Goal: Task Accomplishment & Management: Manage account settings

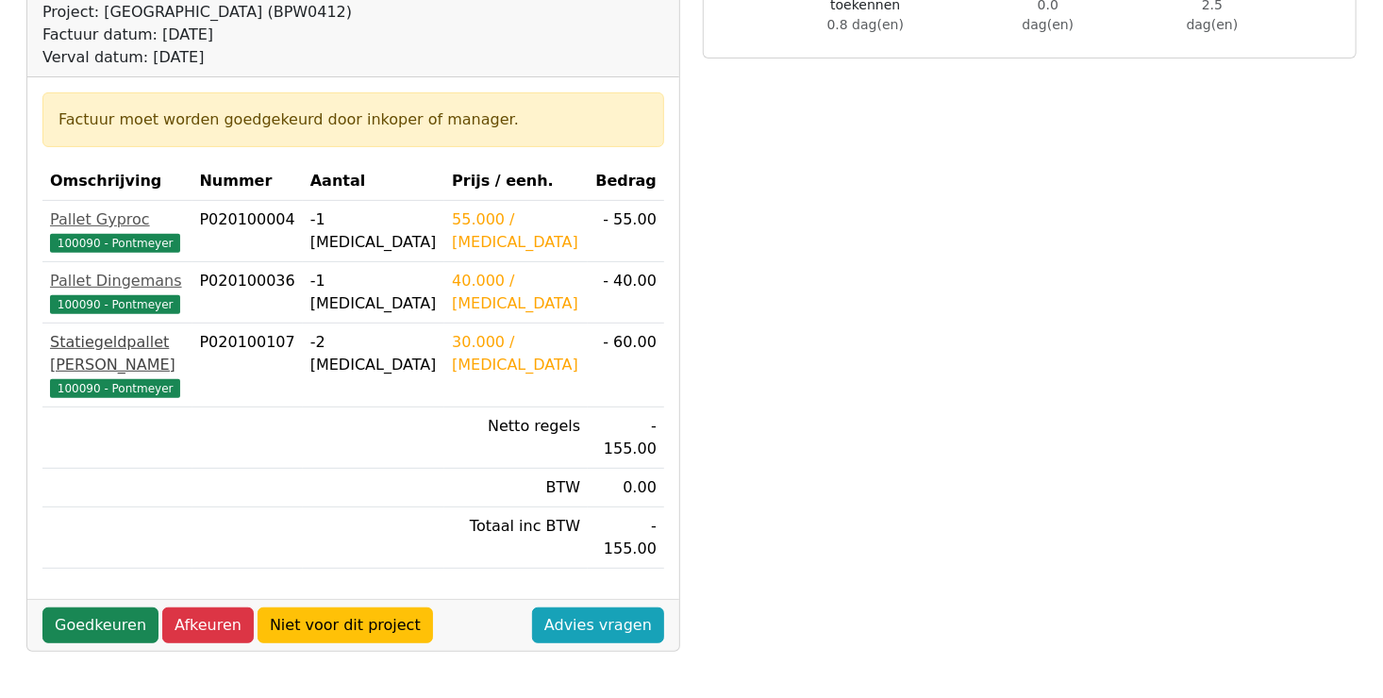
scroll to position [283, 0]
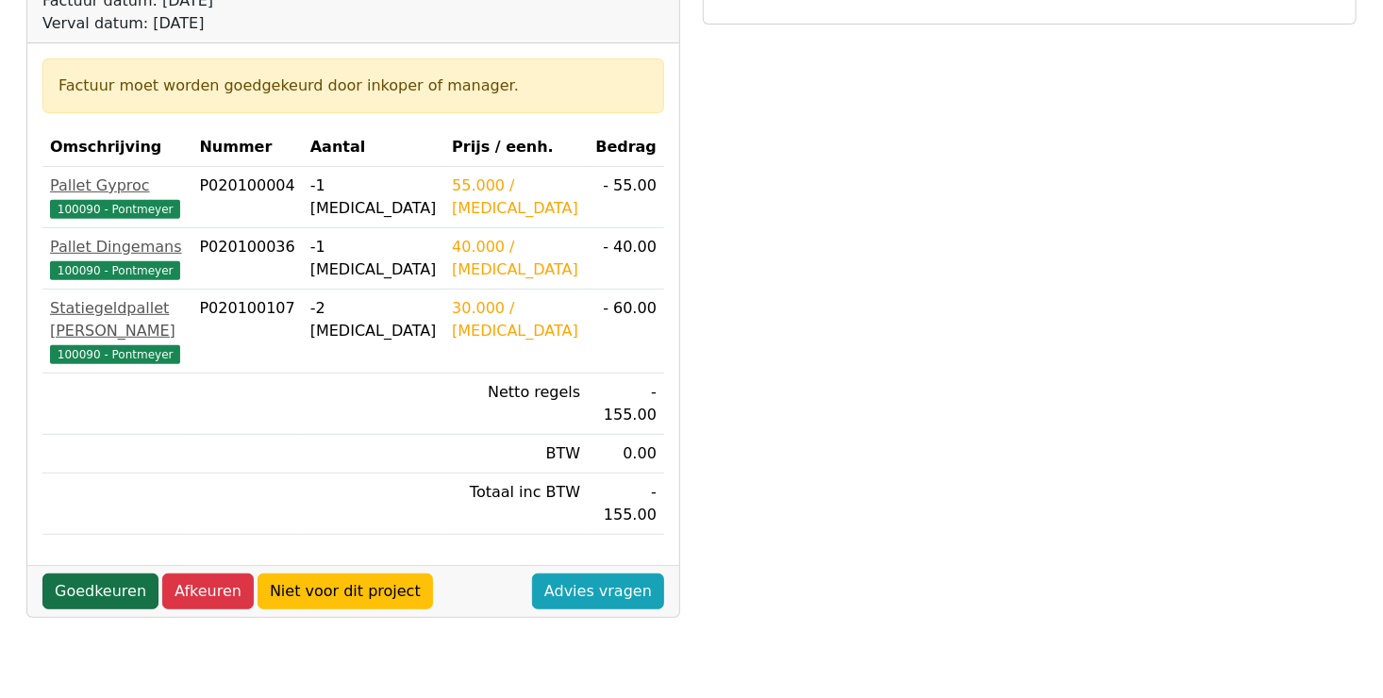
click at [79, 573] on link "Goedkeuren" at bounding box center [100, 591] width 116 height 36
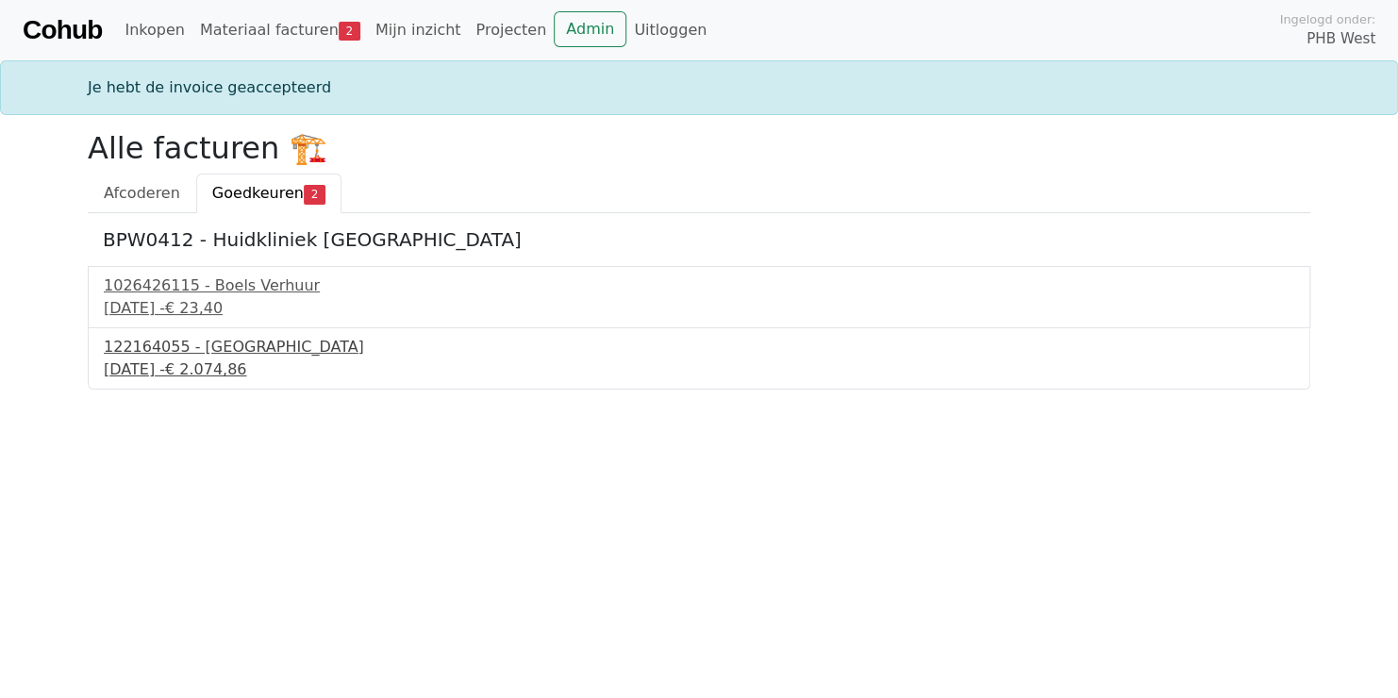
click at [166, 353] on div "122164055 - [GEOGRAPHIC_DATA]" at bounding box center [699, 347] width 1190 height 23
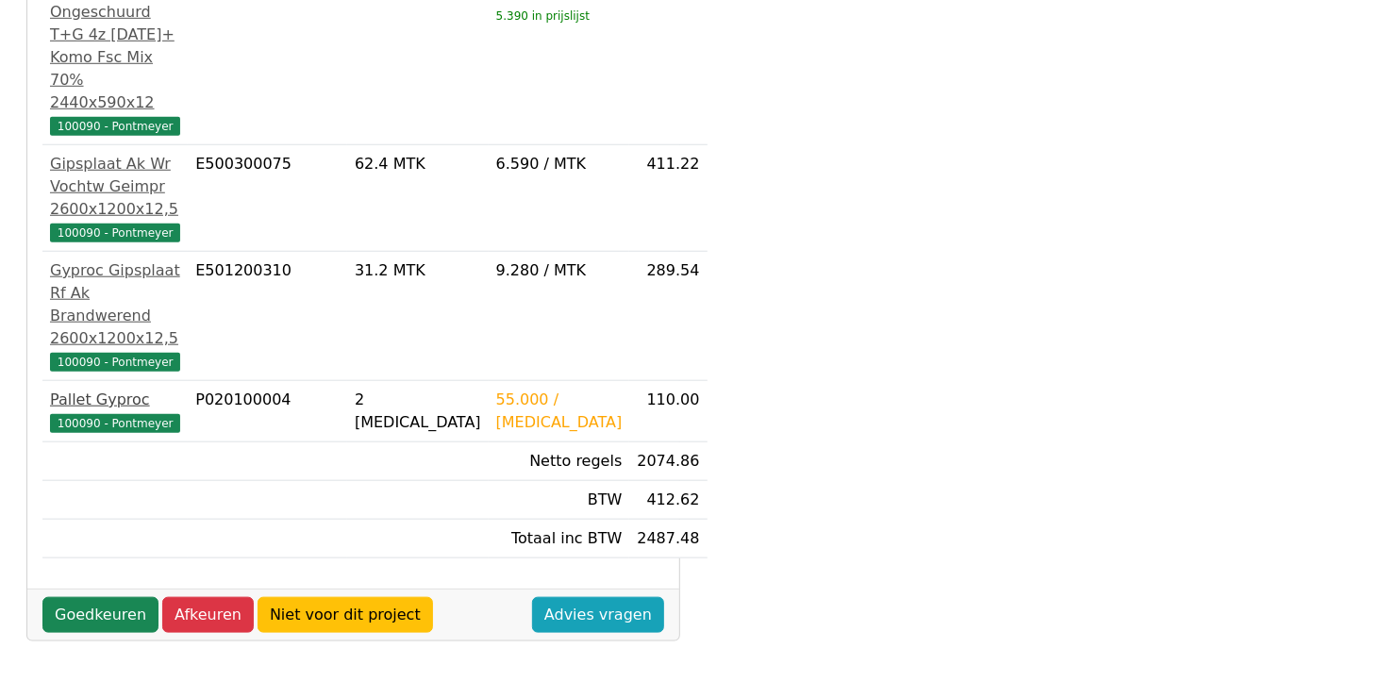
scroll to position [700, 0]
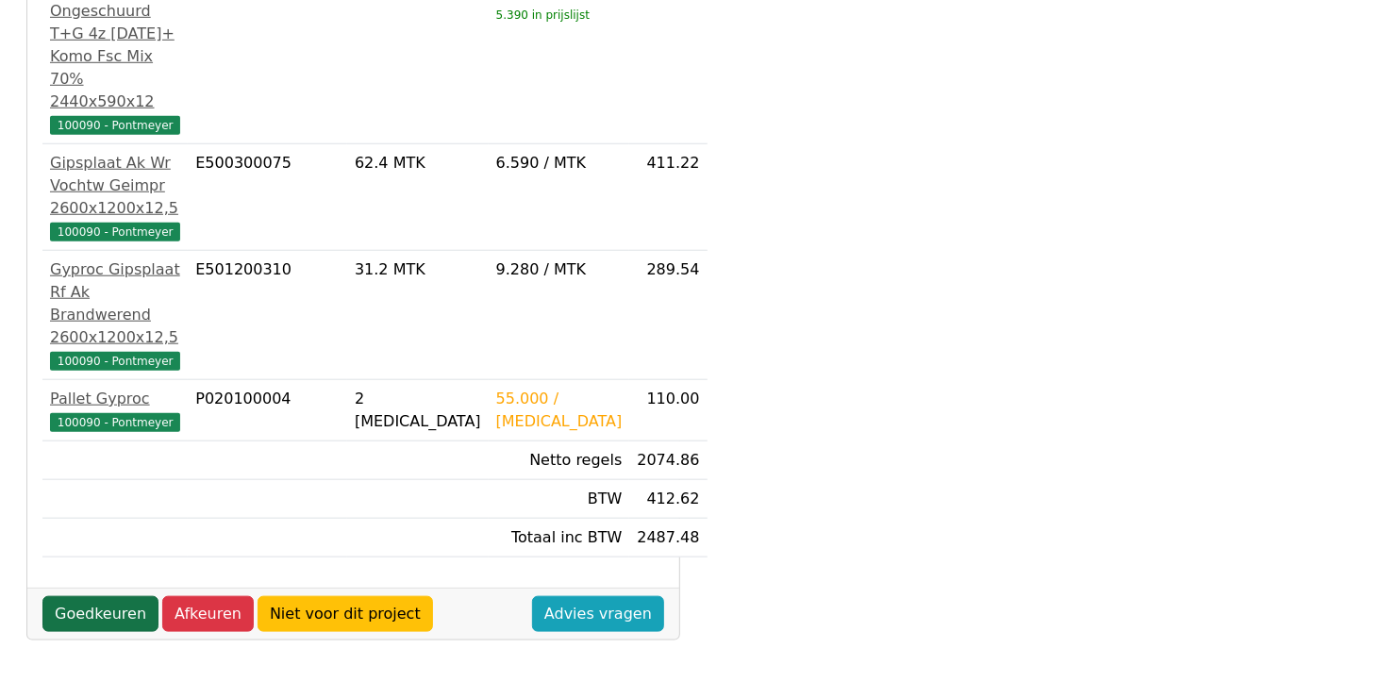
click at [108, 596] on link "Goedkeuren" at bounding box center [100, 614] width 116 height 36
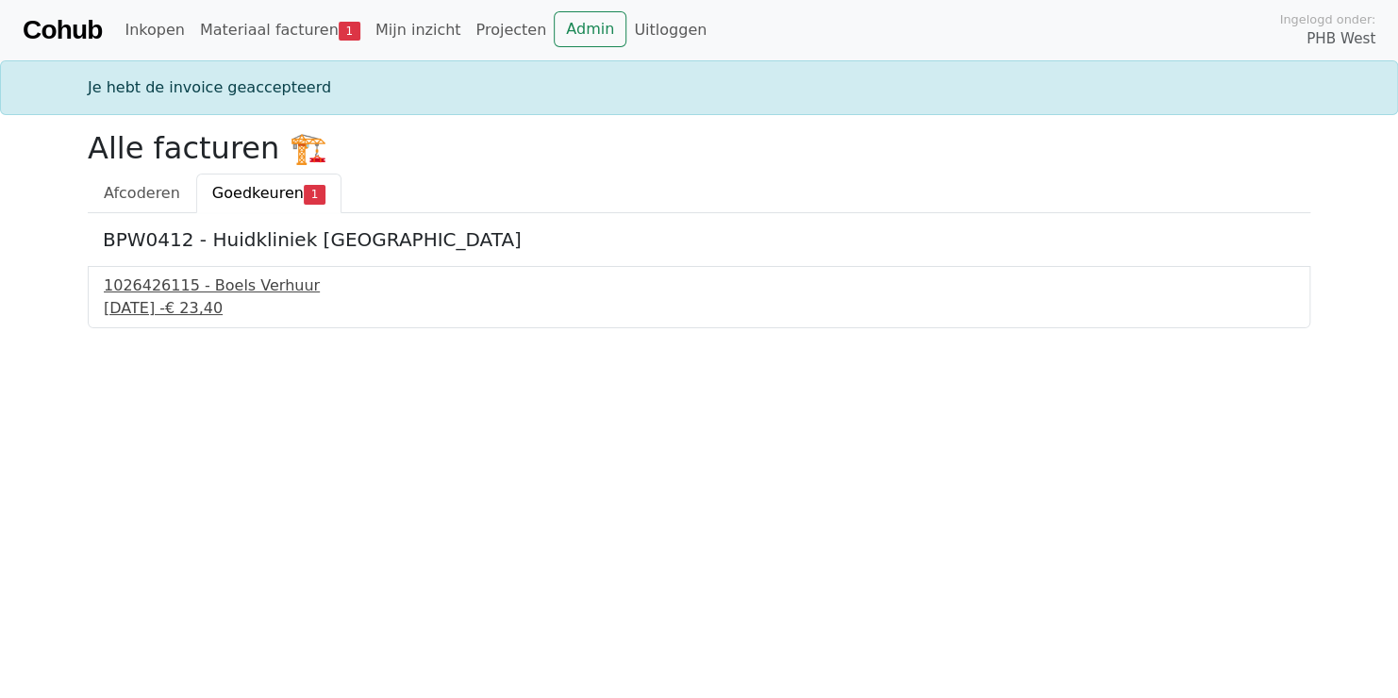
click at [174, 291] on div "1026426115 - Boels Verhuur" at bounding box center [699, 285] width 1190 height 23
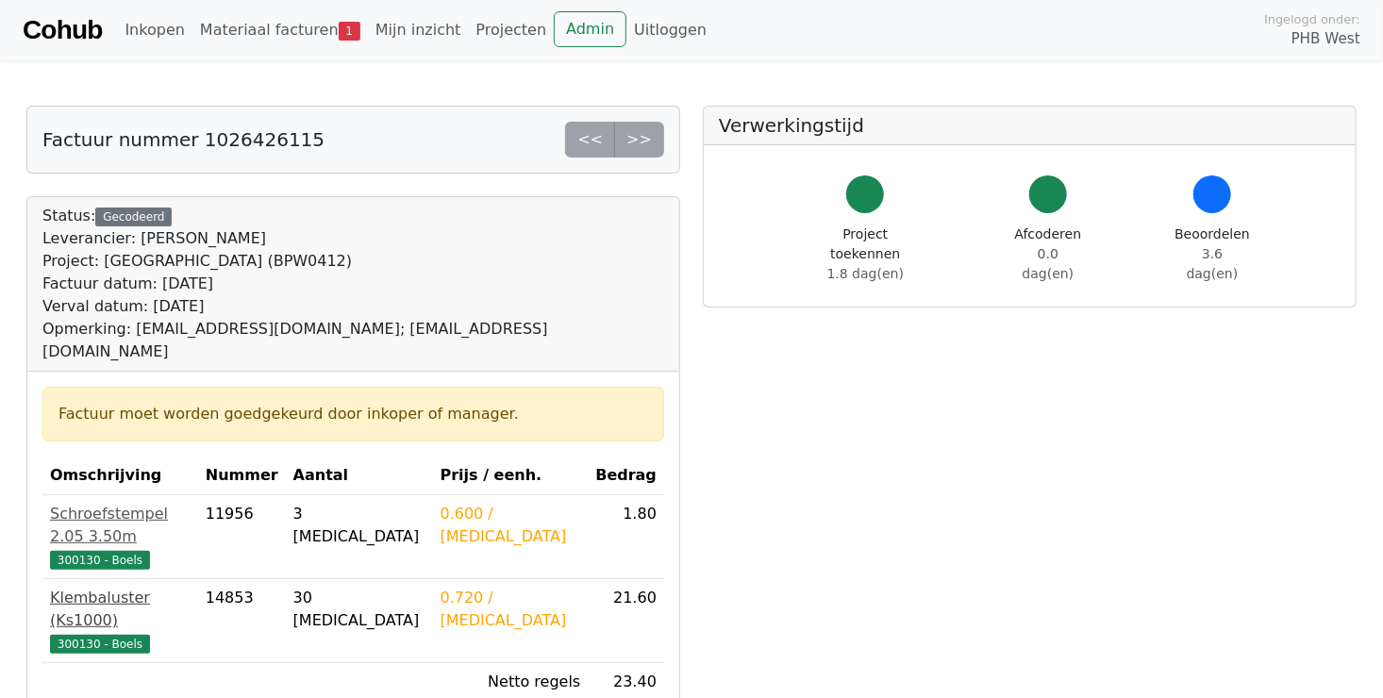
click at [84, 587] on div "Klembaluster (Ks1000)" at bounding box center [120, 609] width 141 height 45
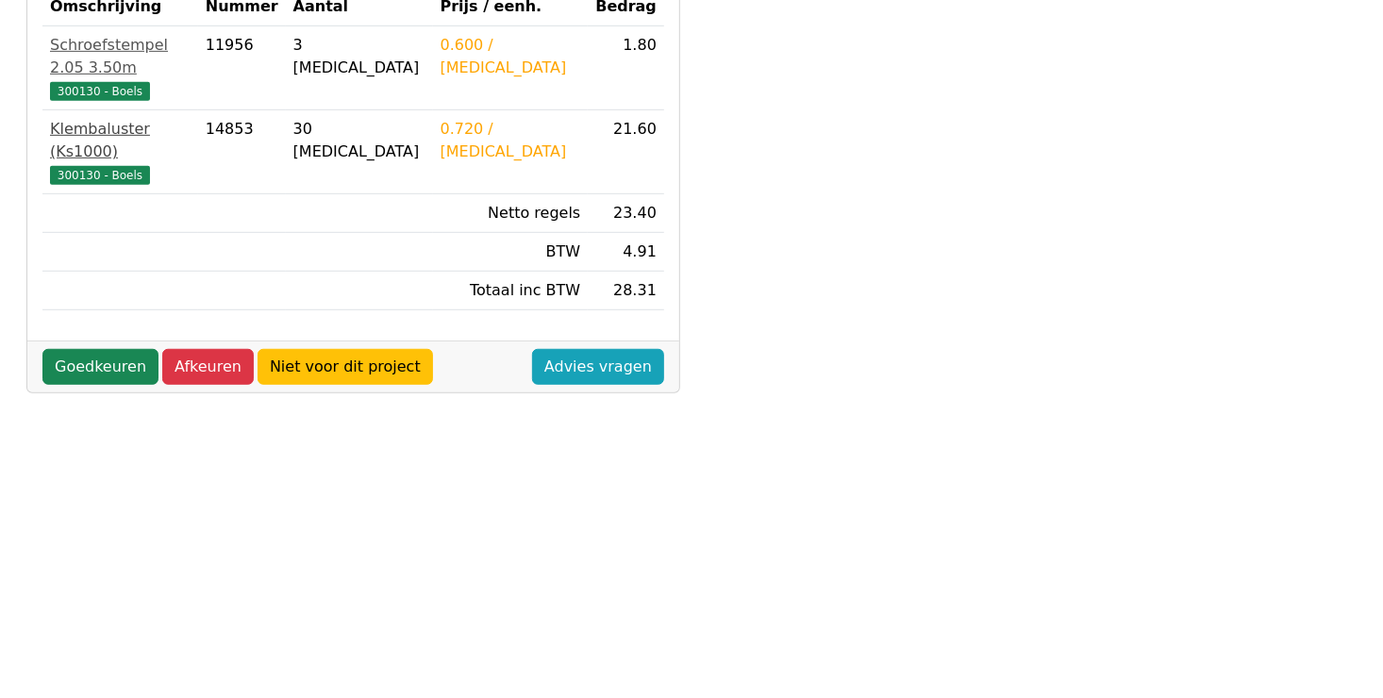
scroll to position [472, 0]
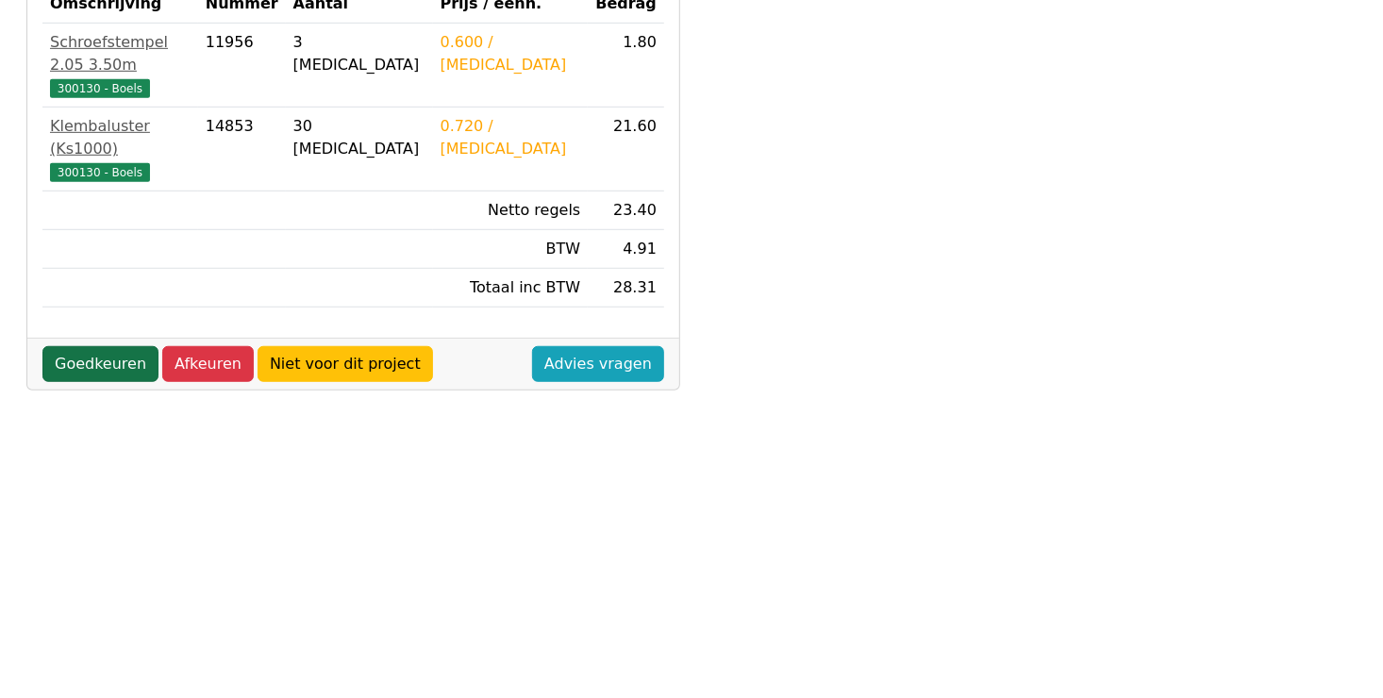
click at [70, 346] on link "Goedkeuren" at bounding box center [100, 364] width 116 height 36
